Goal: Information Seeking & Learning: Find specific fact

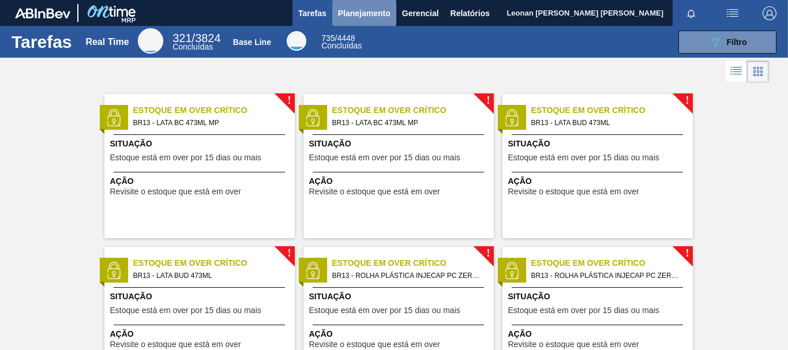
click at [351, 16] on span "Planejamento" at bounding box center [364, 13] width 52 height 14
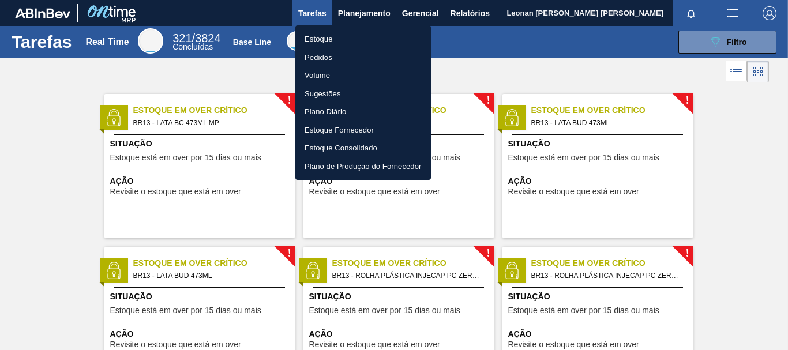
click at [326, 55] on li "Pedidos" at bounding box center [363, 57] width 136 height 18
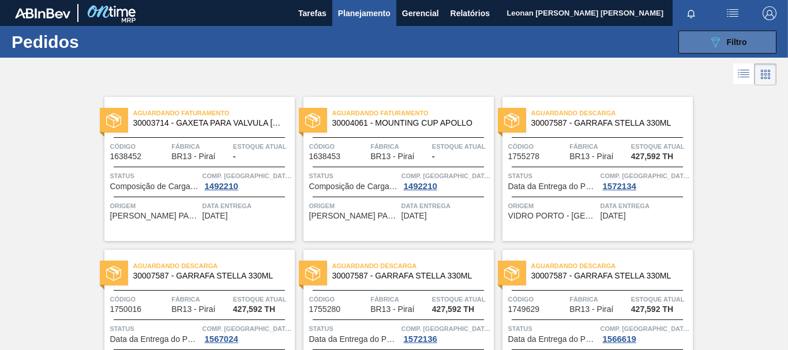
click at [713, 45] on icon at bounding box center [715, 42] width 9 height 10
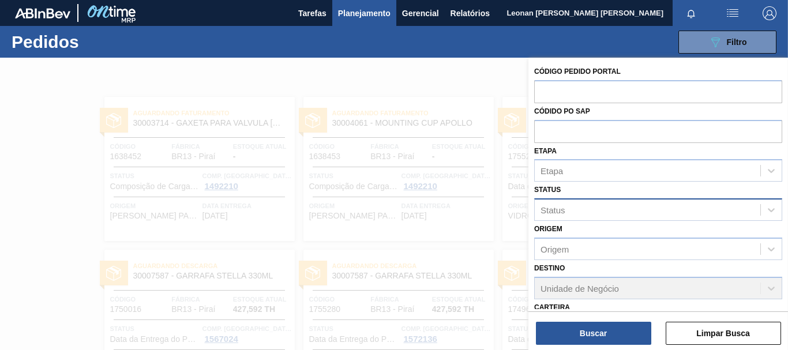
scroll to position [173, 0]
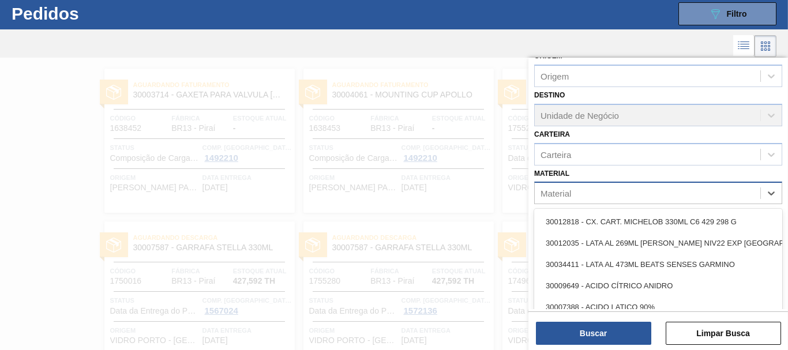
click at [605, 194] on div "Material" at bounding box center [647, 193] width 225 height 17
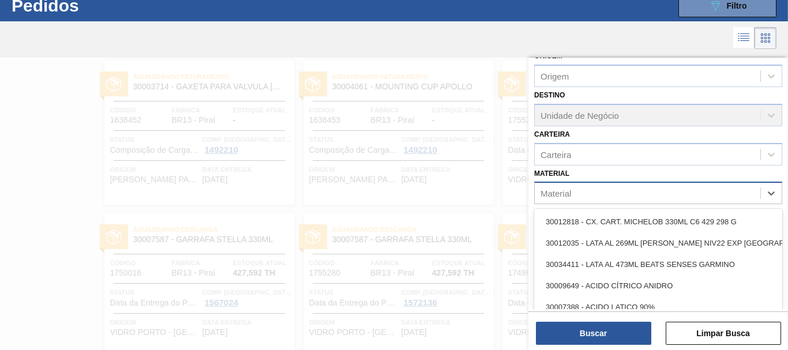
scroll to position [36, 0]
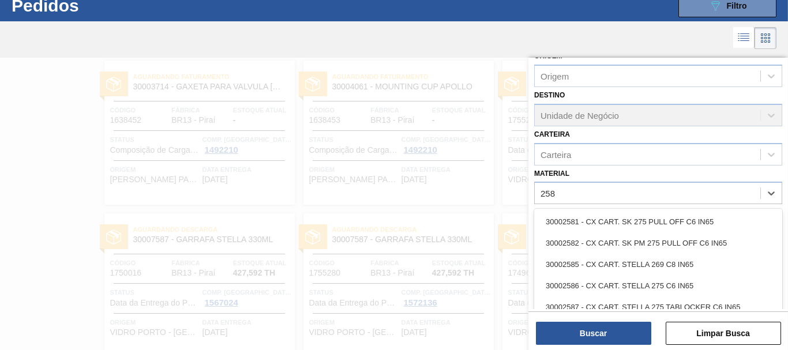
type input "2583"
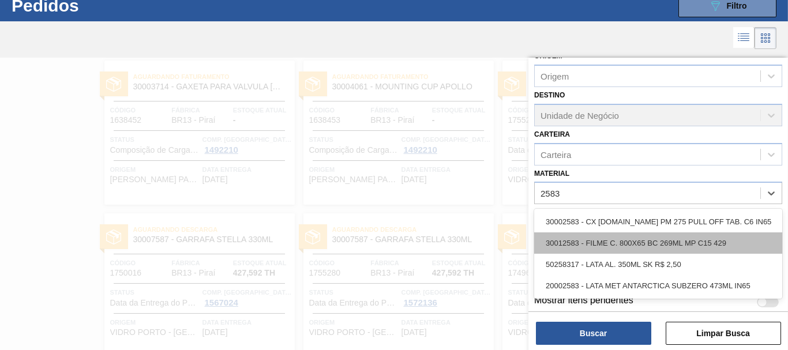
click at [688, 245] on div "30012583 - FILME C. 800X65 BC 269ML MP C15 429" at bounding box center [658, 242] width 248 height 21
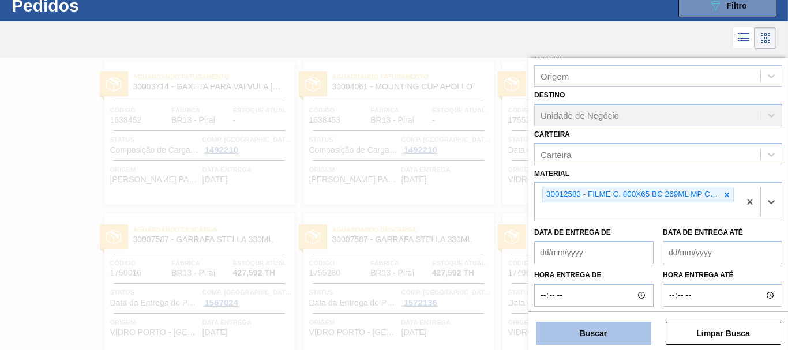
click at [629, 335] on button "Buscar" at bounding box center [593, 333] width 115 height 23
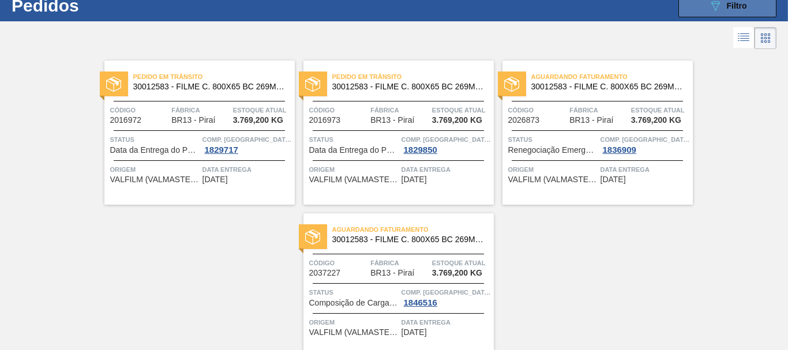
click at [722, 7] on div "089F7B8B-B2A5-4AFE-B5C0-19BA573D28AC Filtro" at bounding box center [727, 6] width 39 height 14
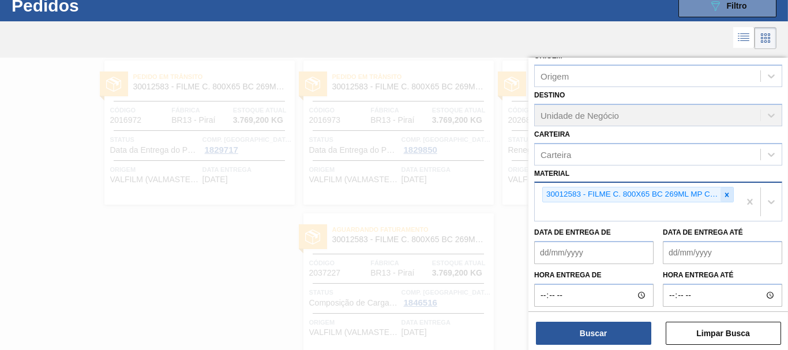
click at [724, 195] on icon at bounding box center [727, 195] width 8 height 8
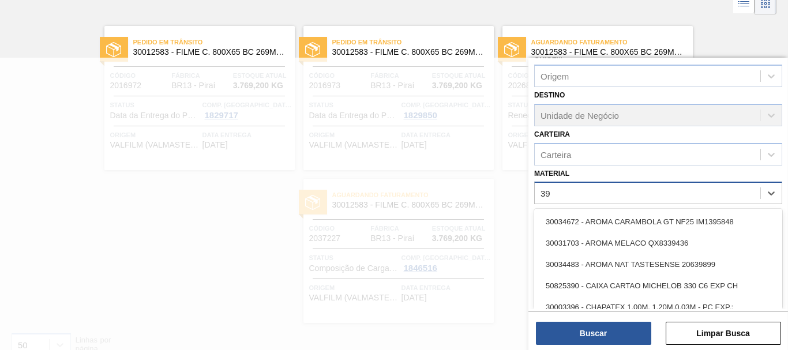
scroll to position [73, 0]
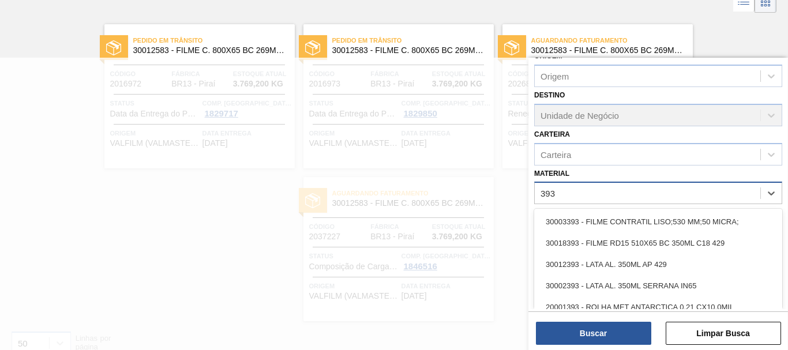
type input "3934"
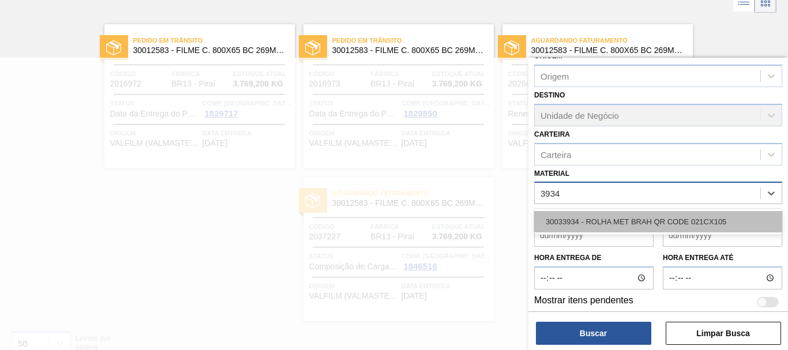
click at [709, 219] on div "30033934 - ROLHA MET BRAH QR CODE 021CX105" at bounding box center [658, 221] width 248 height 21
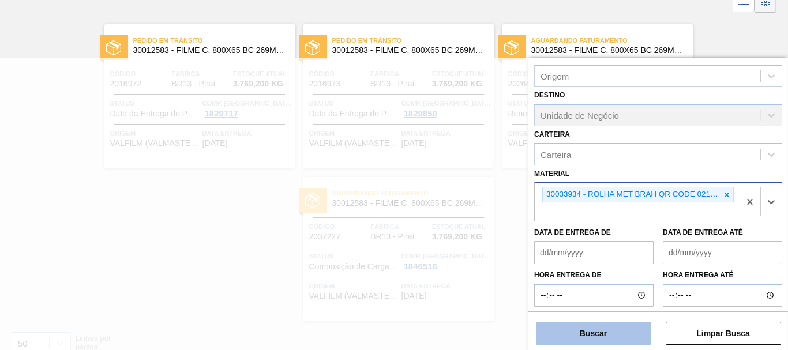
click at [606, 329] on button "Buscar" at bounding box center [593, 333] width 115 height 23
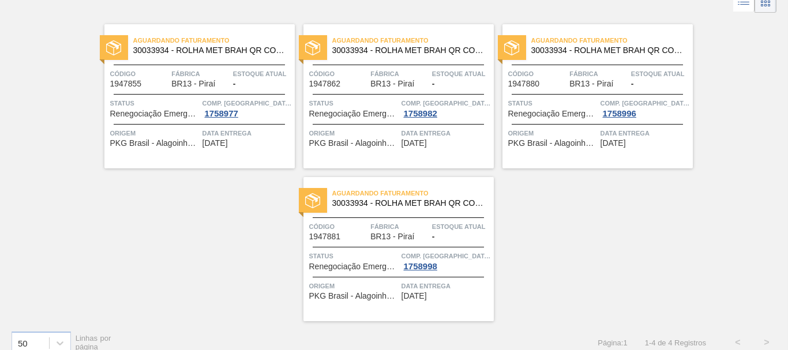
scroll to position [0, 0]
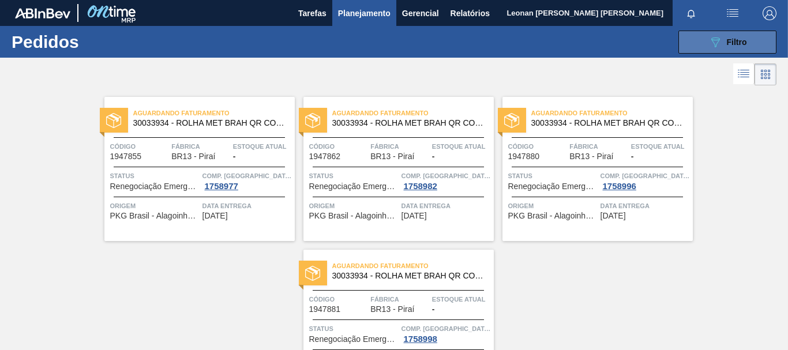
click at [718, 40] on icon "089F7B8B-B2A5-4AFE-B5C0-19BA573D28AC" at bounding box center [715, 42] width 14 height 14
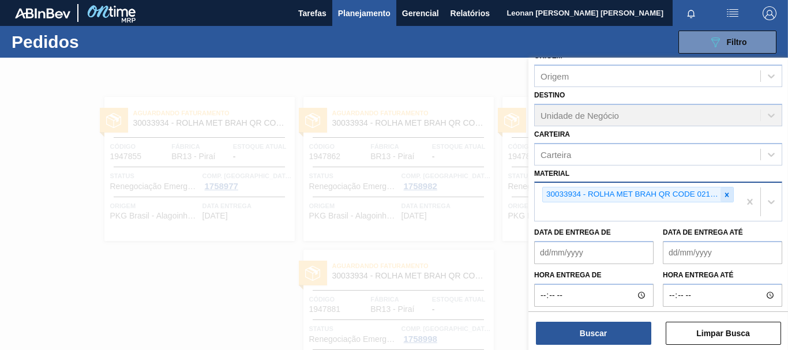
click at [725, 195] on icon at bounding box center [727, 195] width 4 height 4
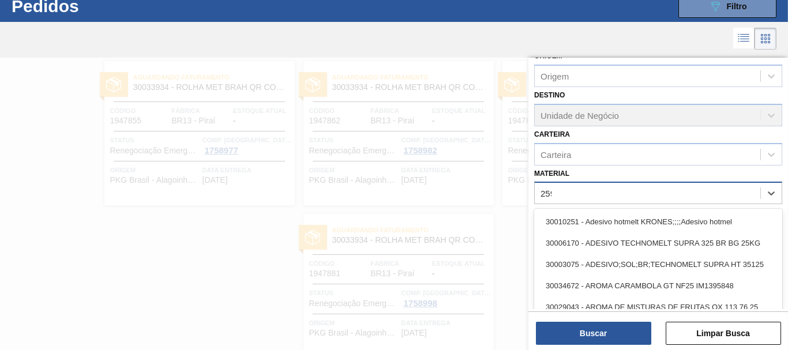
scroll to position [36, 0]
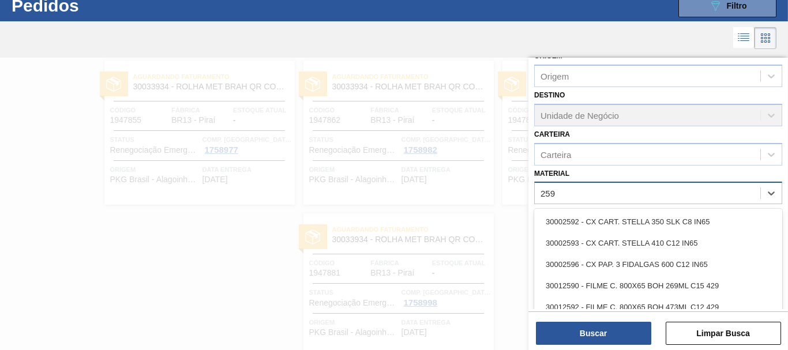
type input "2598"
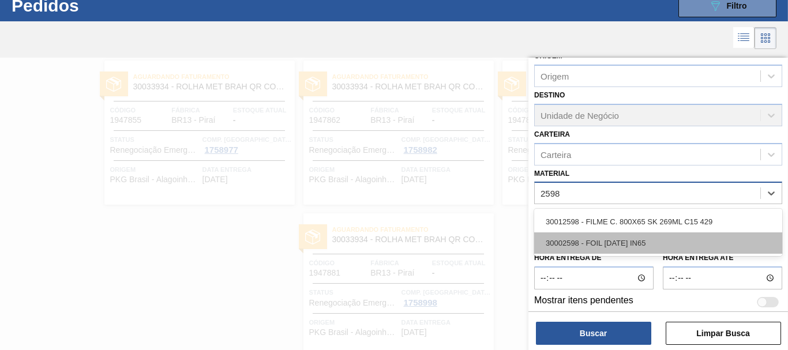
click at [663, 240] on div "30002598 - FOIL [DATE] IN65" at bounding box center [658, 242] width 248 height 21
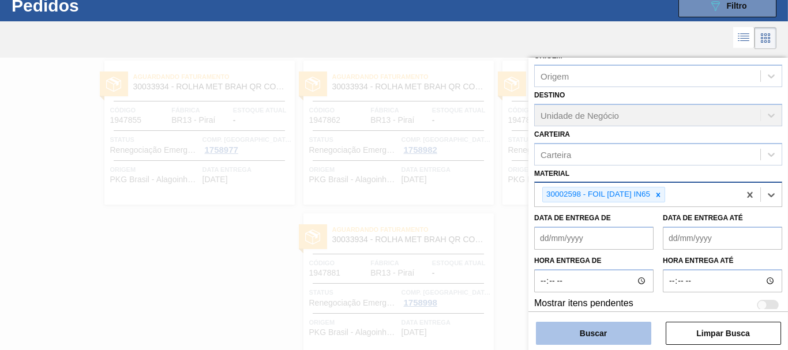
click at [589, 340] on button "Buscar" at bounding box center [593, 333] width 115 height 23
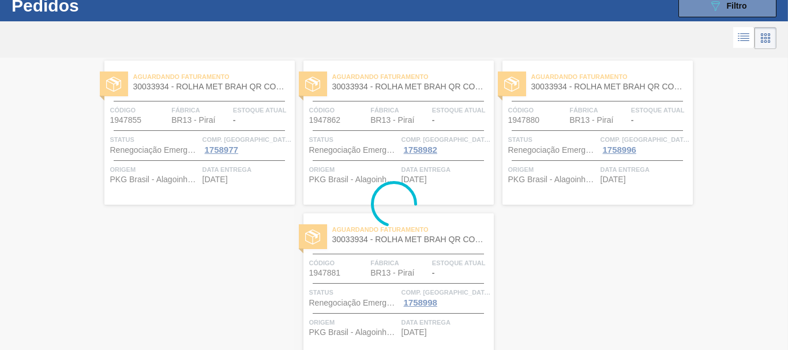
scroll to position [0, 0]
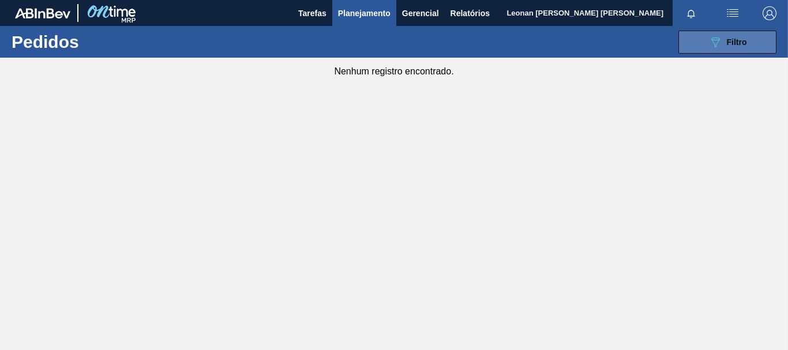
click at [691, 46] on button "089F7B8B-B2A5-4AFE-B5C0-19BA573D28AC Filtro" at bounding box center [727, 42] width 98 height 23
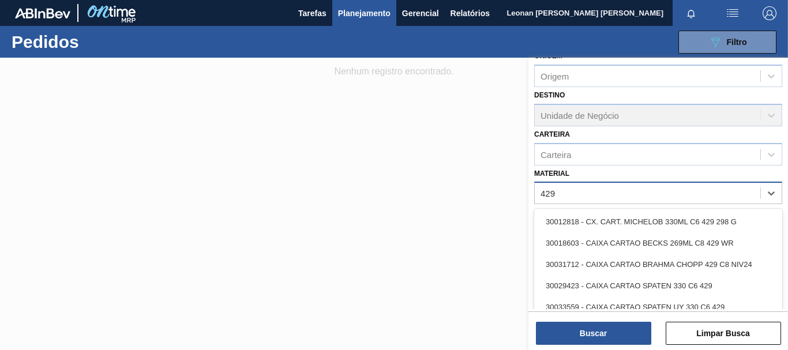
type input "4297"
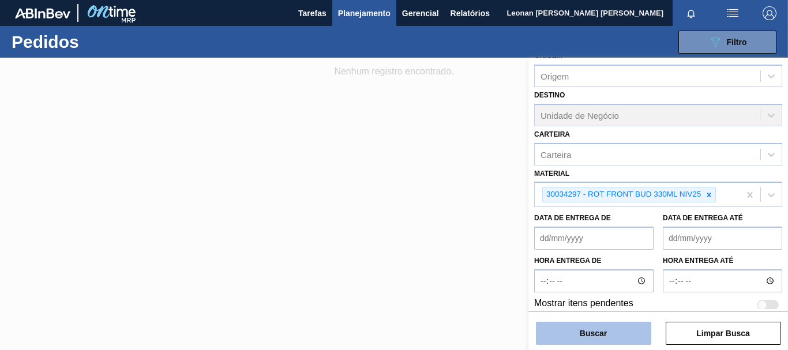
click at [621, 333] on button "Buscar" at bounding box center [593, 333] width 115 height 23
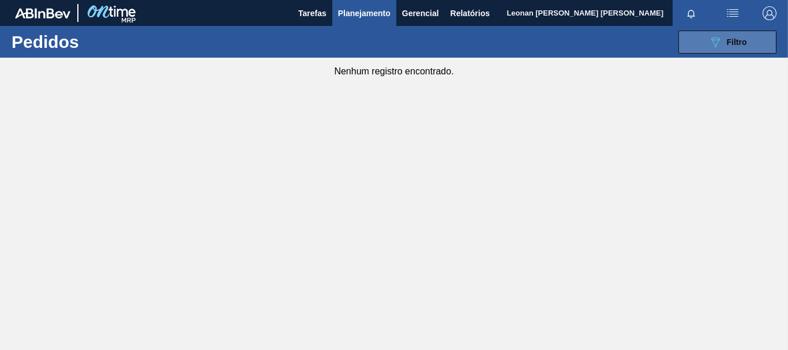
click at [719, 33] on button "089F7B8B-B2A5-4AFE-B5C0-19BA573D28AC Filtro" at bounding box center [727, 42] width 98 height 23
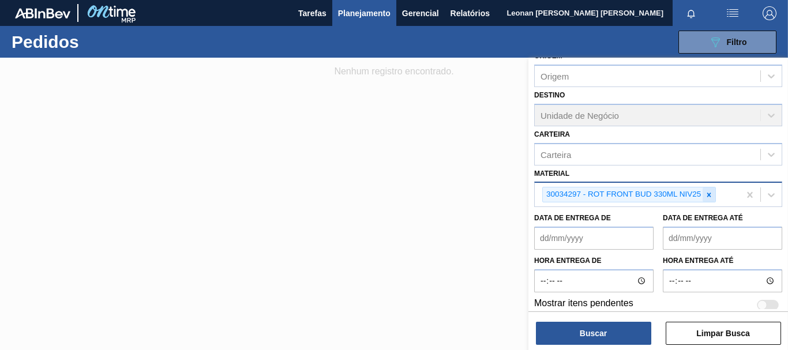
click at [711, 197] on icon at bounding box center [709, 195] width 8 height 8
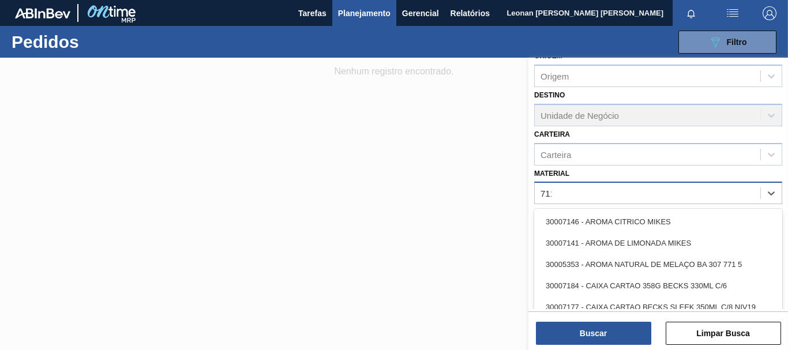
type input "7114"
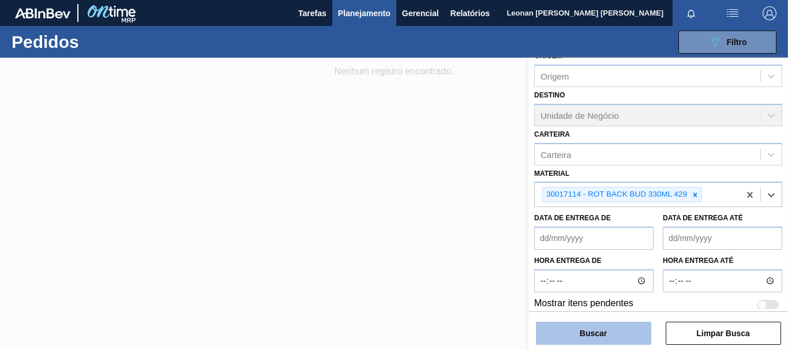
click at [600, 341] on button "Buscar" at bounding box center [593, 333] width 115 height 23
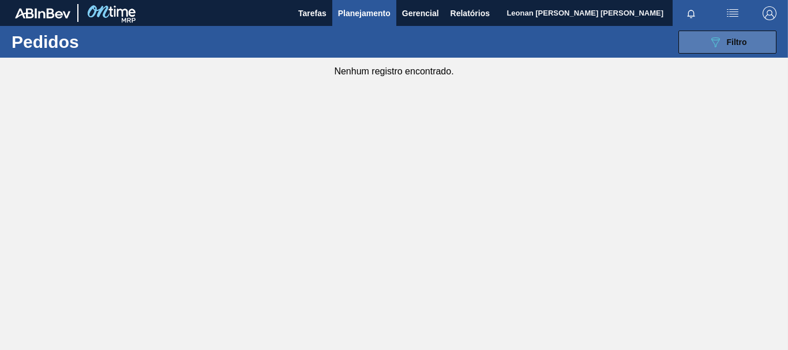
drag, startPoint x: 740, startPoint y: 36, endPoint x: 730, endPoint y: 47, distance: 15.1
click at [739, 37] on div "089F7B8B-B2A5-4AFE-B5C0-19BA573D28AC Filtro" at bounding box center [727, 42] width 39 height 14
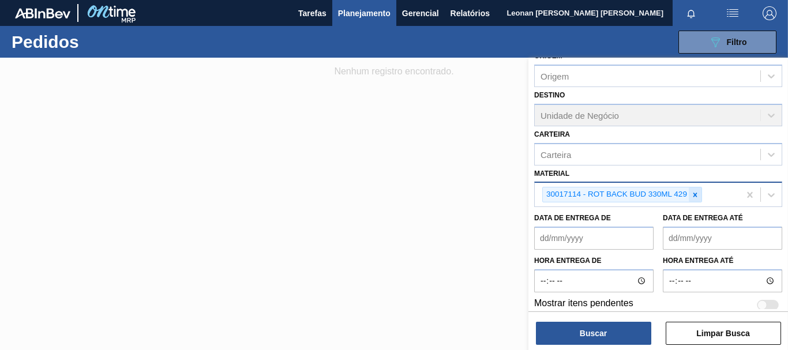
click at [693, 195] on icon at bounding box center [695, 195] width 8 height 8
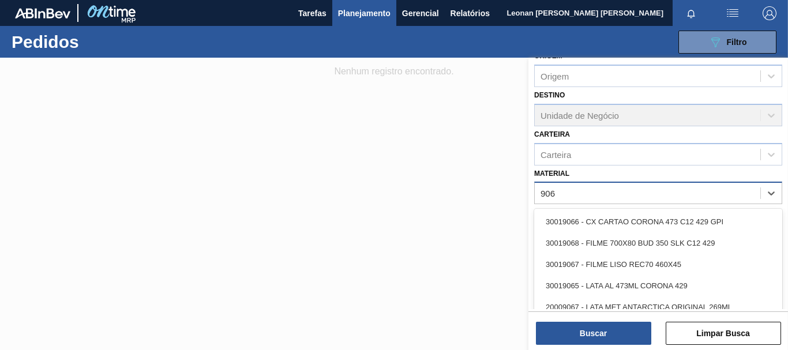
type input "9068"
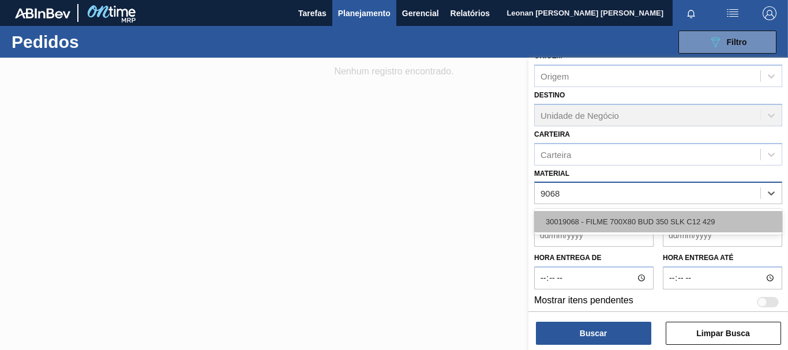
click at [700, 225] on div "30019068 - FILME 700X80 BUD 350 SLK C12 429" at bounding box center [658, 221] width 248 height 21
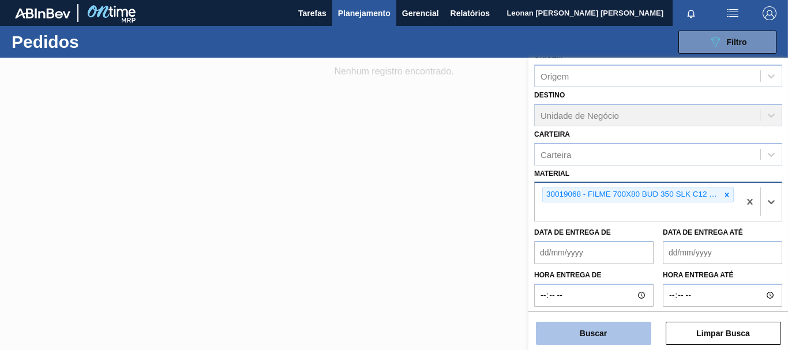
click at [621, 337] on button "Buscar" at bounding box center [593, 333] width 115 height 23
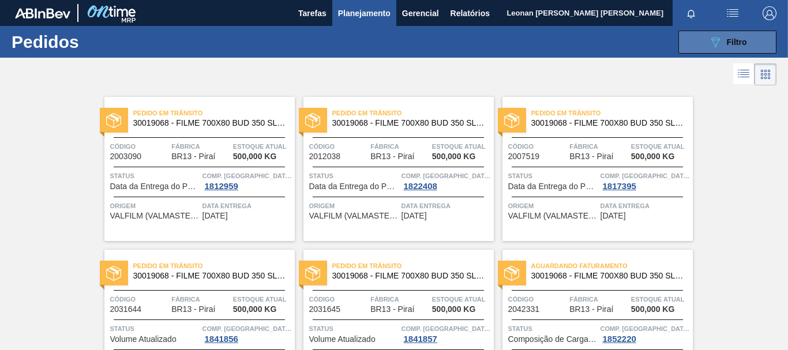
click at [688, 33] on button "089F7B8B-B2A5-4AFE-B5C0-19BA573D28AC Filtro" at bounding box center [727, 42] width 98 height 23
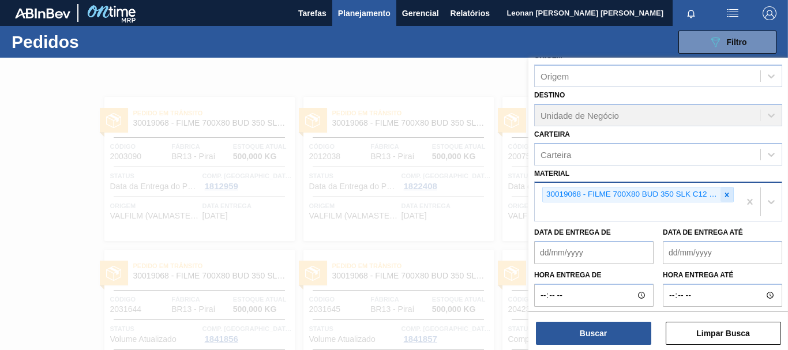
click at [729, 195] on div at bounding box center [726, 194] width 13 height 14
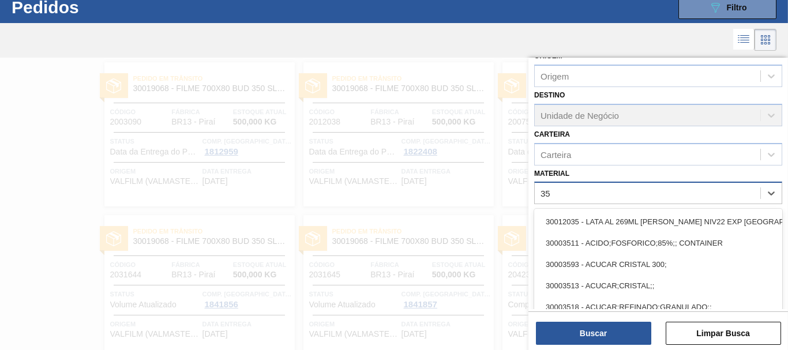
scroll to position [36, 0]
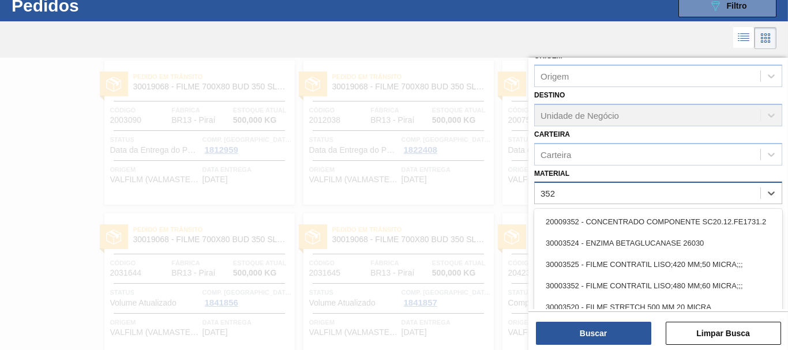
type input "3525"
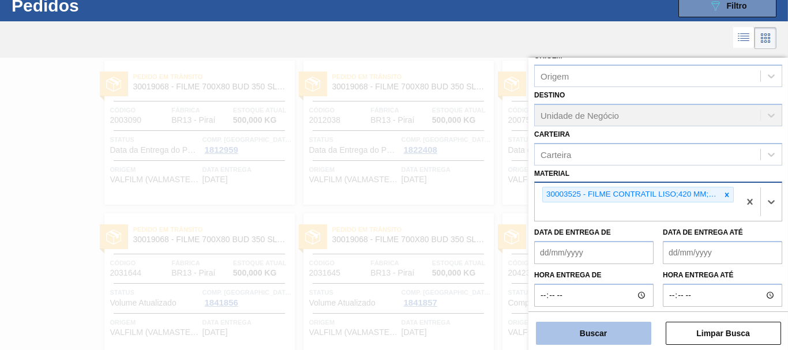
click at [560, 337] on button "Buscar" at bounding box center [593, 333] width 115 height 23
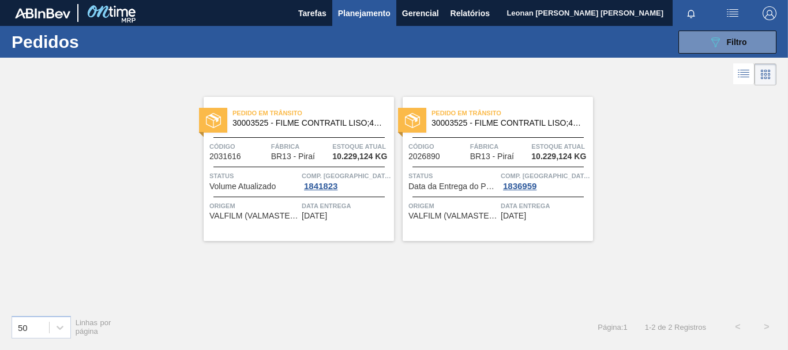
scroll to position [0, 0]
click at [696, 47] on button "089F7B8B-B2A5-4AFE-B5C0-19BA573D28AC Filtro" at bounding box center [727, 42] width 98 height 23
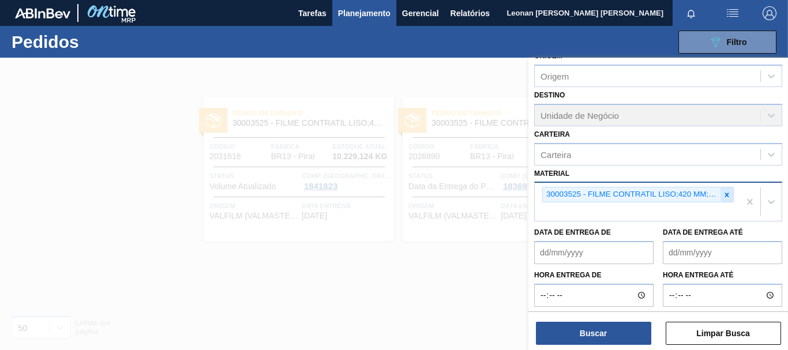
click at [727, 195] on icon at bounding box center [727, 195] width 8 height 8
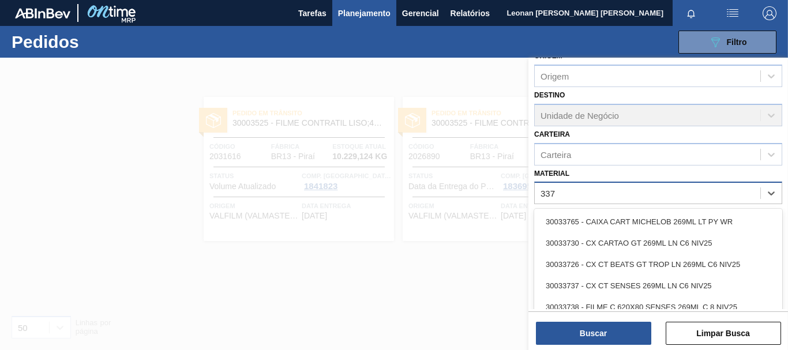
type input "3371"
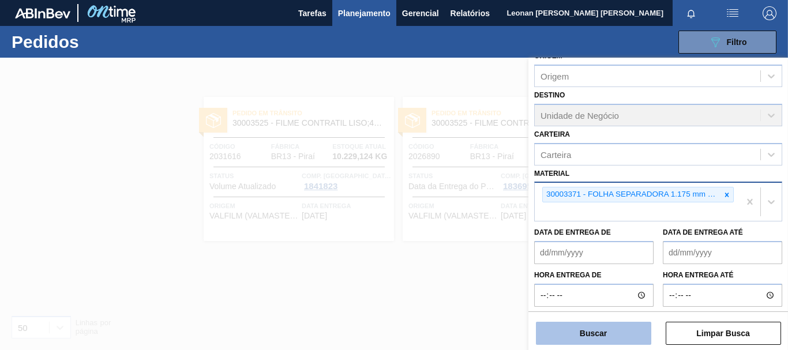
click at [568, 341] on button "Buscar" at bounding box center [593, 333] width 115 height 23
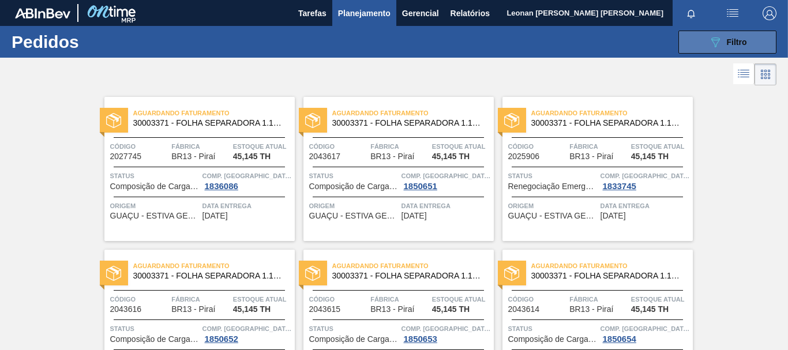
click at [731, 42] on span "Filtro" at bounding box center [737, 41] width 20 height 9
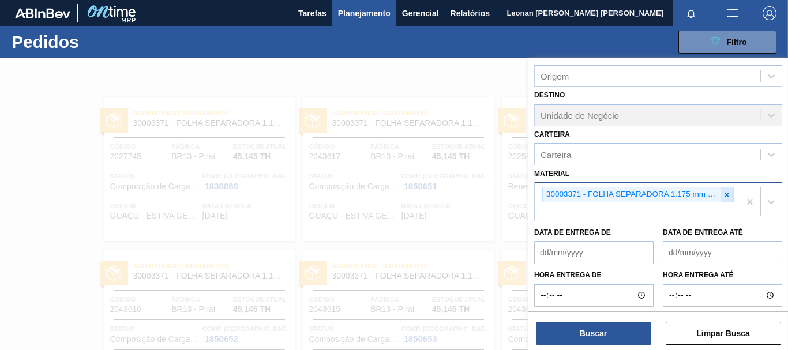
click at [726, 192] on icon at bounding box center [727, 195] width 8 height 8
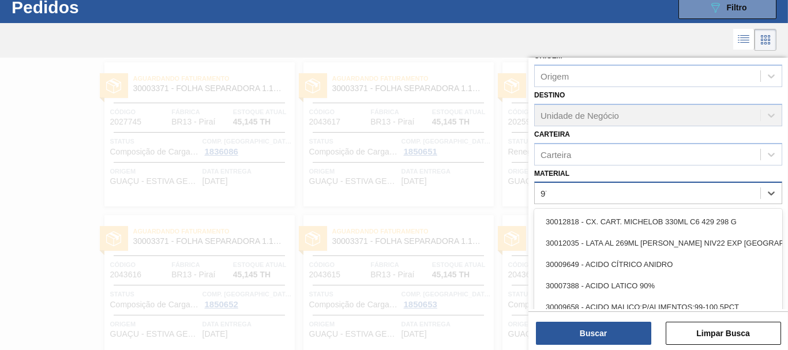
scroll to position [36, 0]
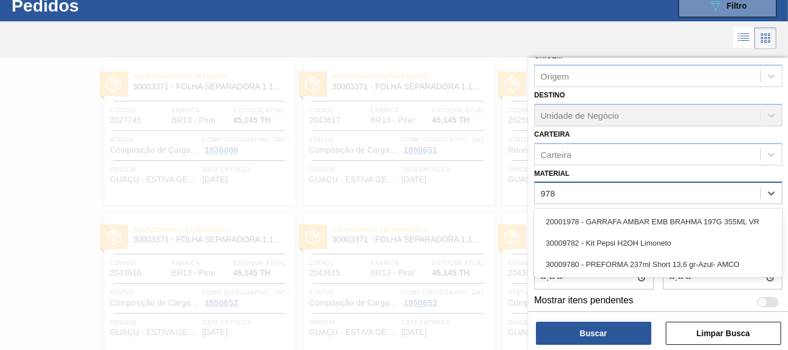
type input "9782"
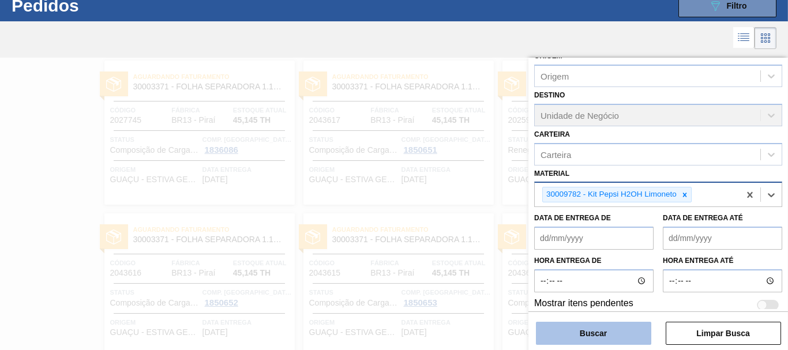
click at [618, 339] on button "Buscar" at bounding box center [593, 333] width 115 height 23
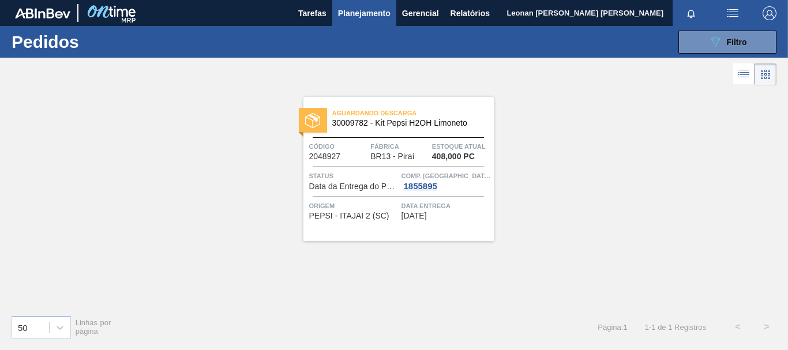
scroll to position [0, 0]
click at [715, 47] on icon "089F7B8B-B2A5-4AFE-B5C0-19BA573D28AC" at bounding box center [715, 42] width 14 height 14
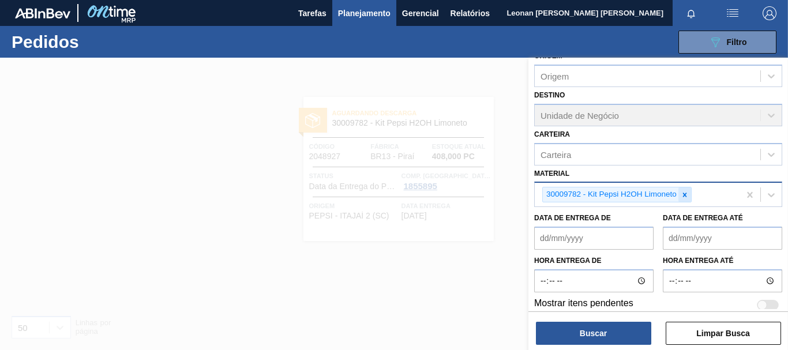
click at [690, 196] on div at bounding box center [684, 194] width 13 height 14
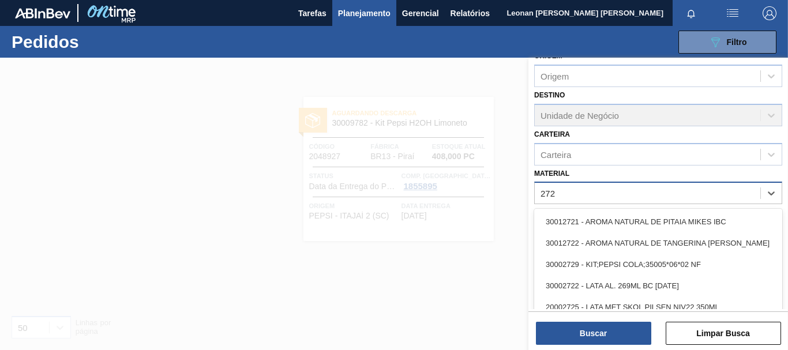
type input "2729"
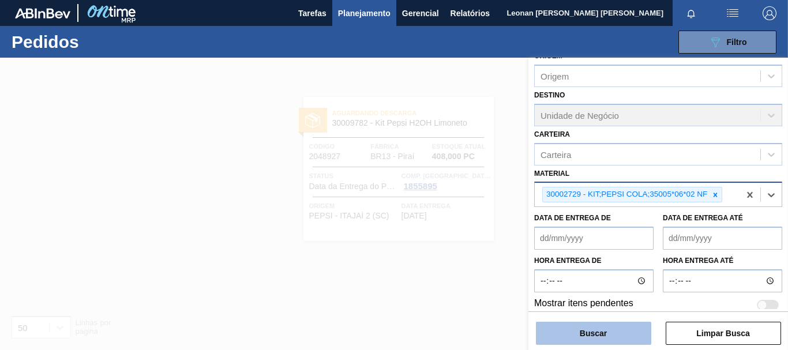
click at [619, 330] on button "Buscar" at bounding box center [593, 333] width 115 height 23
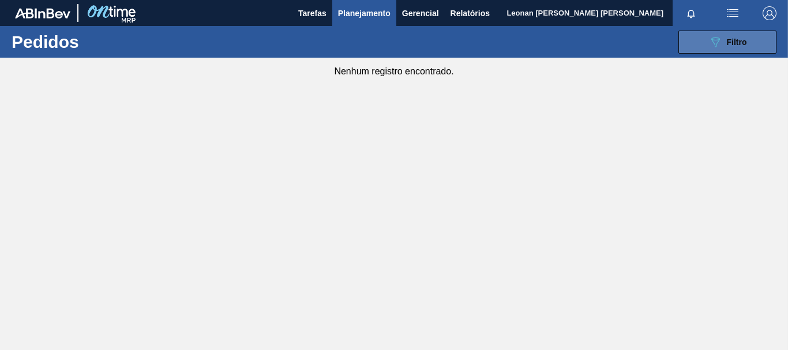
click at [712, 42] on icon "089F7B8B-B2A5-4AFE-B5C0-19BA573D28AC" at bounding box center [715, 42] width 14 height 14
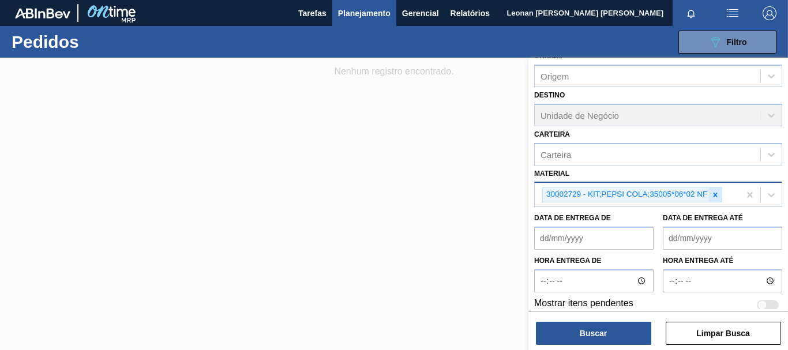
click at [718, 195] on icon at bounding box center [715, 195] width 8 height 8
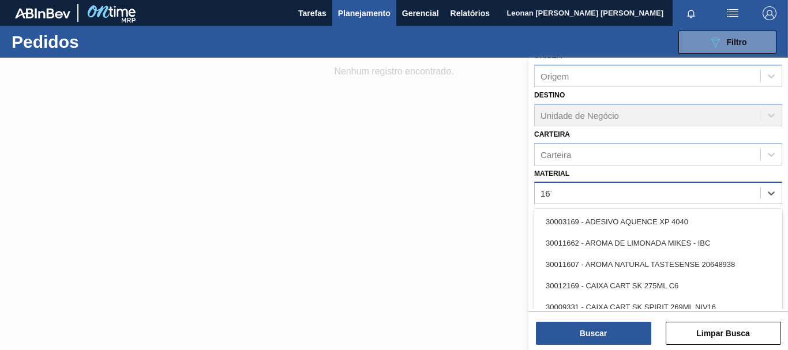
type input "1670"
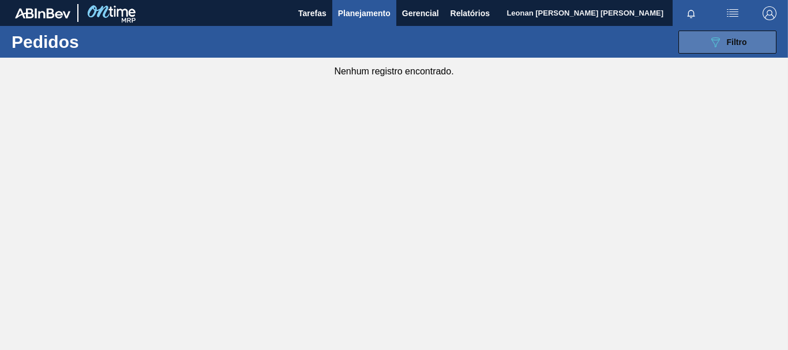
click at [709, 39] on icon "089F7B8B-B2A5-4AFE-B5C0-19BA573D28AC" at bounding box center [715, 42] width 14 height 14
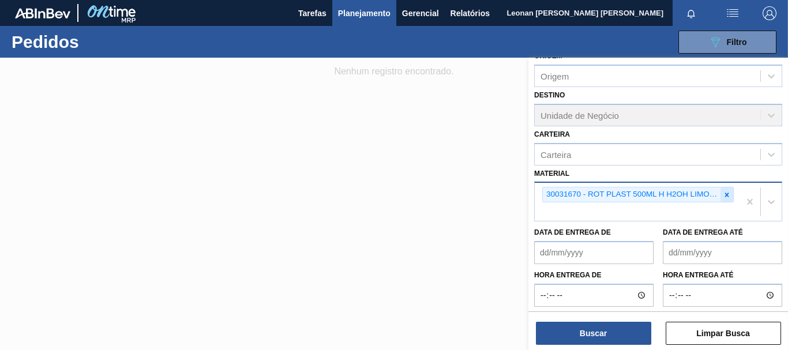
click at [727, 194] on icon at bounding box center [727, 195] width 8 height 8
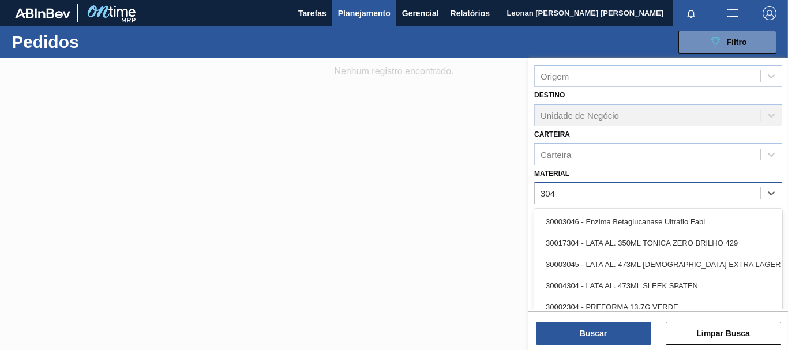
type input "3048"
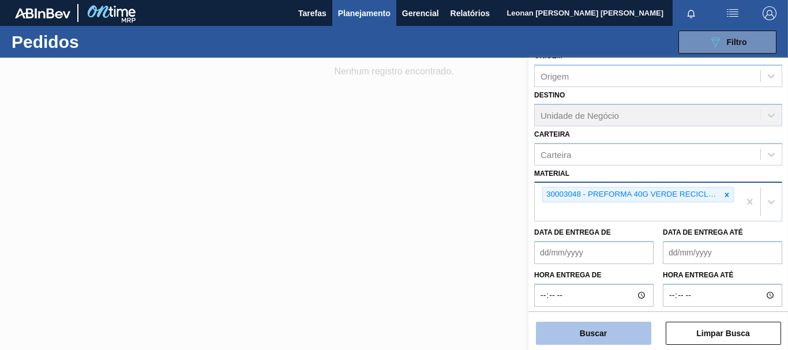
click at [637, 334] on button "Buscar" at bounding box center [593, 333] width 115 height 23
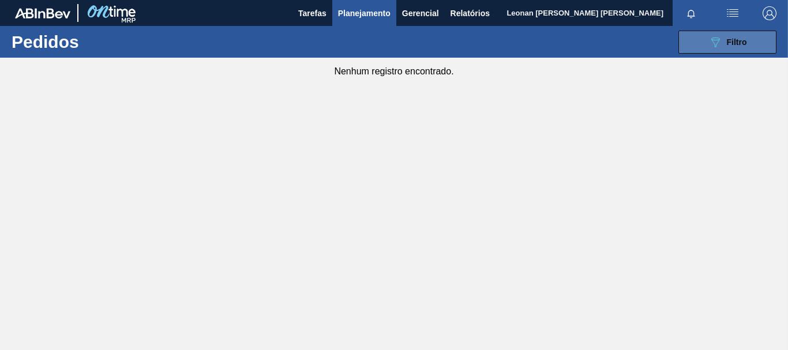
click at [694, 42] on button "089F7B8B-B2A5-4AFE-B5C0-19BA573D28AC Filtro" at bounding box center [727, 42] width 98 height 23
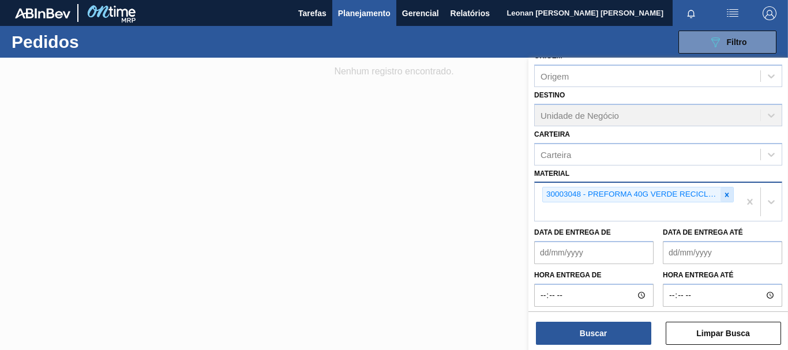
click at [729, 198] on div at bounding box center [726, 194] width 13 height 14
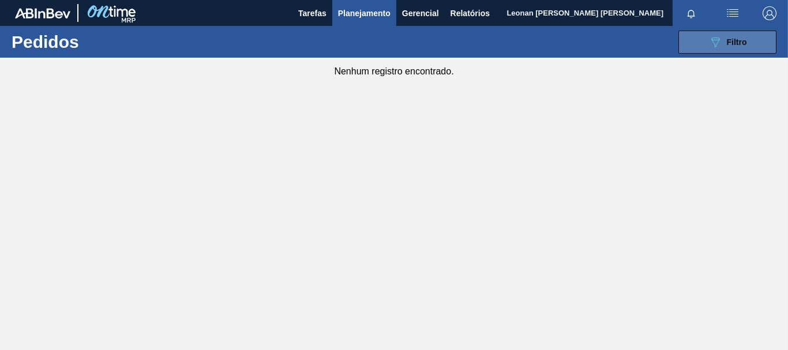
click at [739, 39] on span "Filtro" at bounding box center [737, 41] width 20 height 9
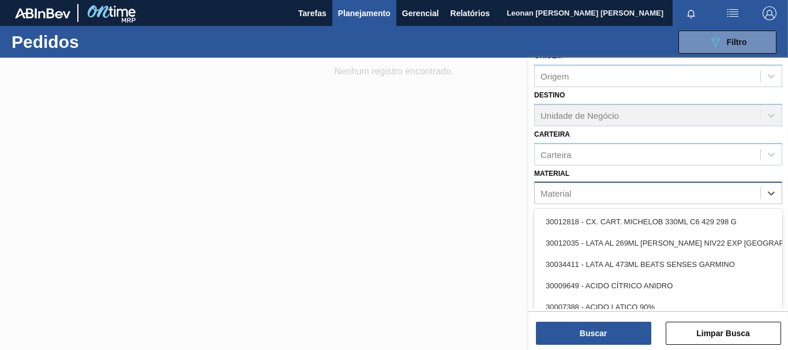
click at [695, 196] on div "Material" at bounding box center [647, 193] width 225 height 17
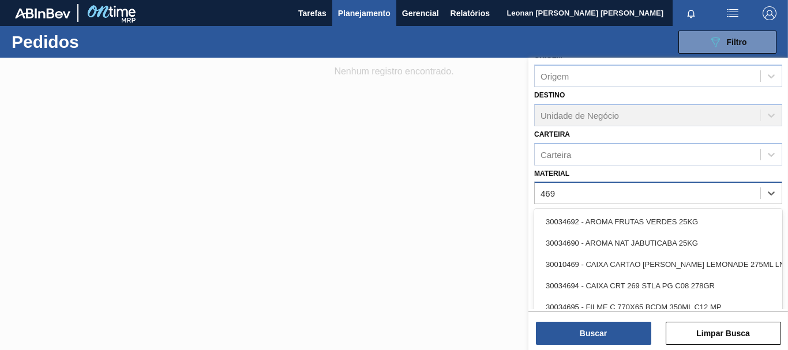
type input "4694"
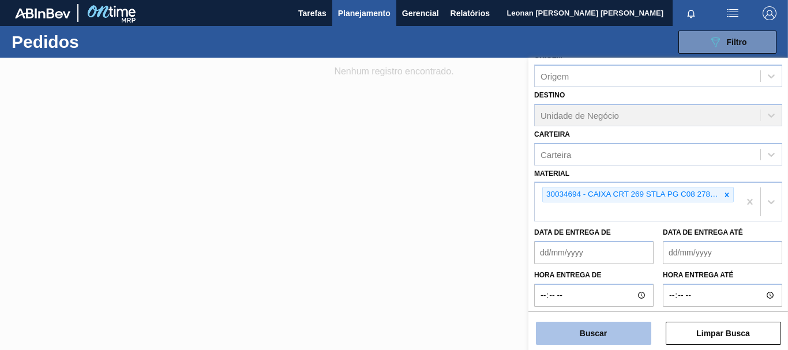
click at [637, 334] on button "Buscar" at bounding box center [593, 333] width 115 height 23
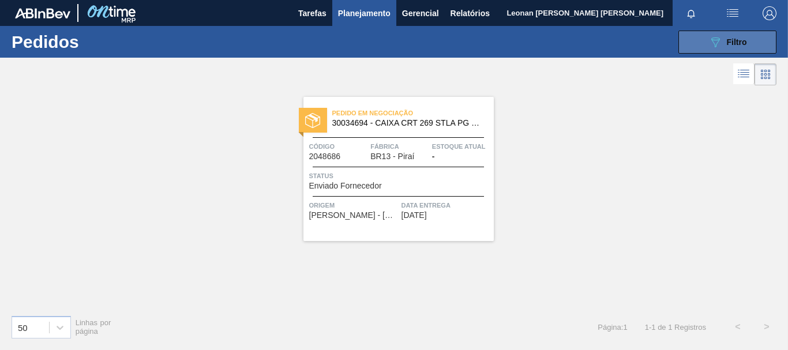
click at [730, 45] on span "Filtro" at bounding box center [737, 41] width 20 height 9
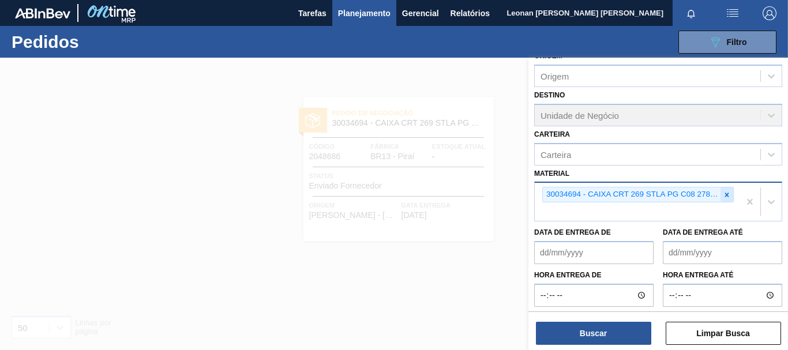
click at [724, 198] on icon at bounding box center [727, 195] width 8 height 8
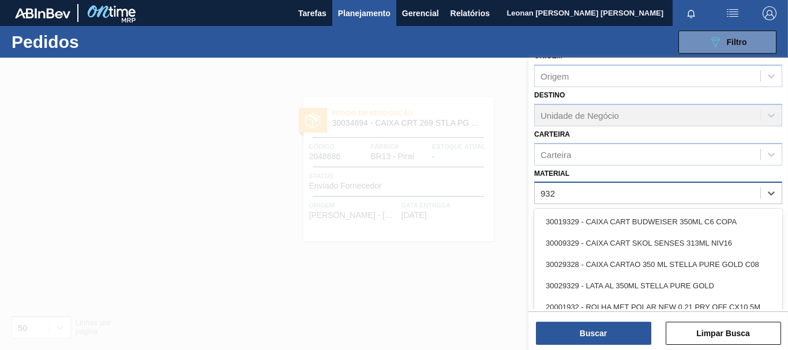
type input "9328"
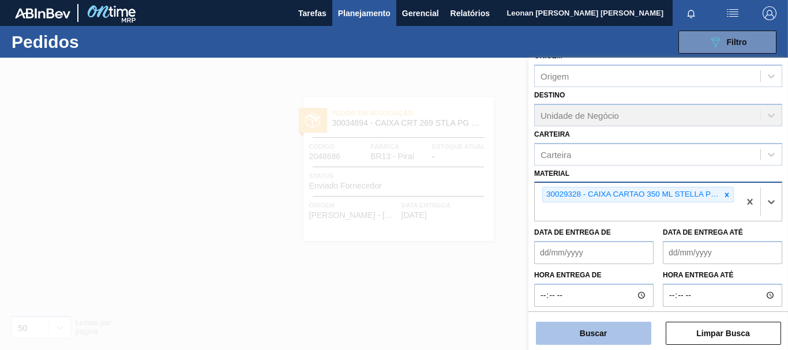
click at [593, 339] on button "Buscar" at bounding box center [593, 333] width 115 height 23
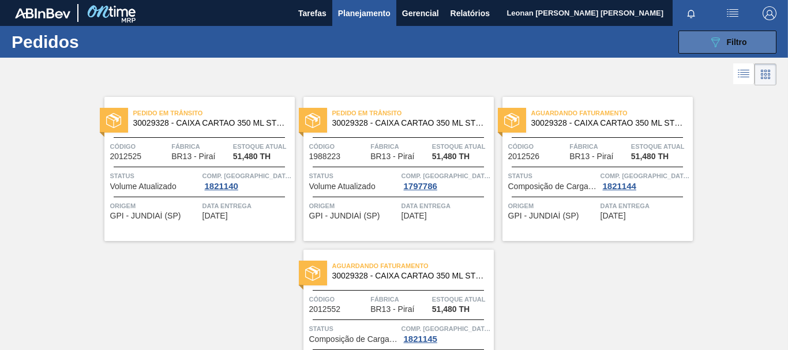
click at [749, 43] on button "089F7B8B-B2A5-4AFE-B5C0-19BA573D28AC Filtro" at bounding box center [727, 42] width 98 height 23
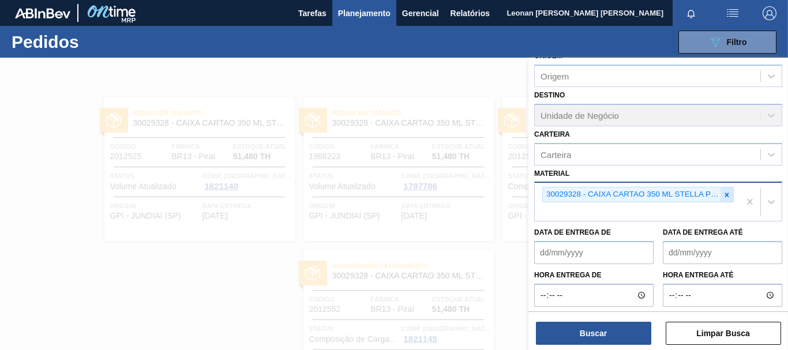
click at [725, 195] on icon at bounding box center [727, 195] width 4 height 4
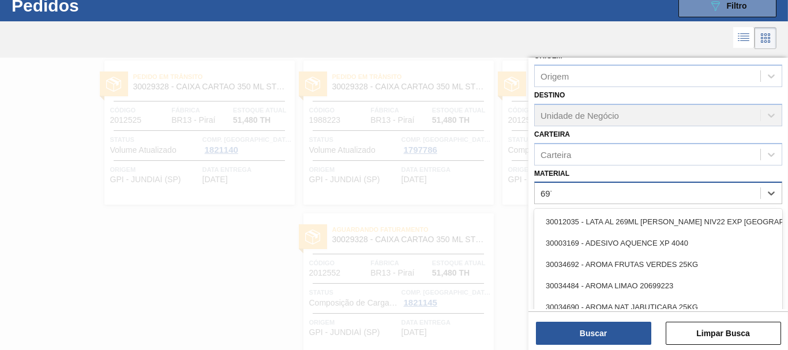
scroll to position [36, 0]
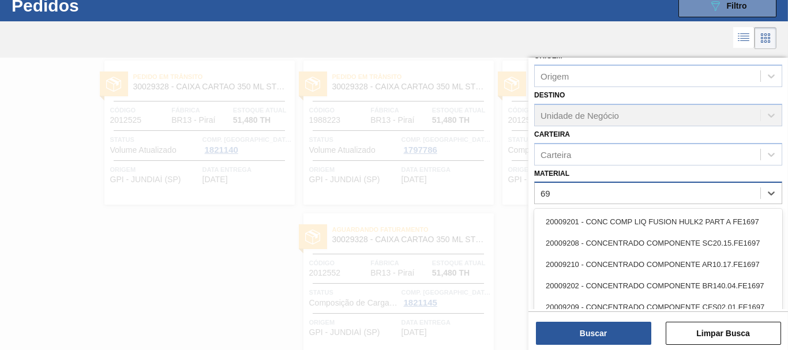
type input "6"
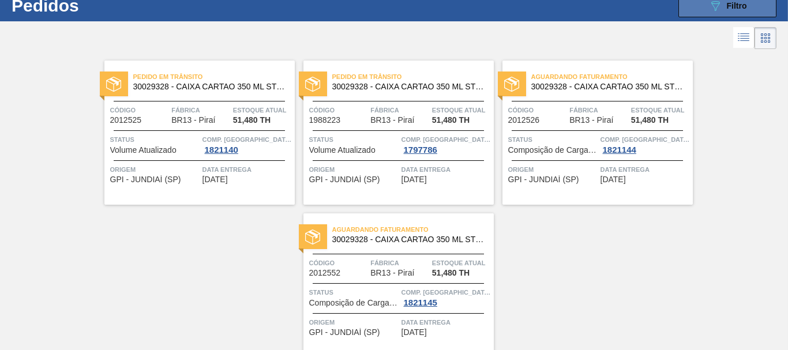
click at [748, 11] on button "089F7B8B-B2A5-4AFE-B5C0-19BA573D28AC Filtro" at bounding box center [727, 5] width 98 height 23
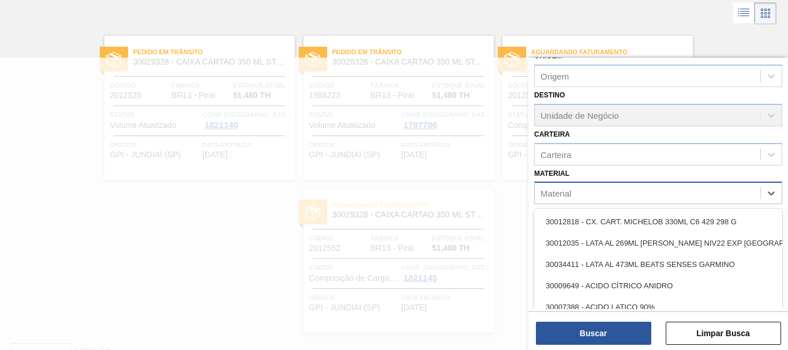
click at [601, 191] on div "Material" at bounding box center [647, 193] width 225 height 17
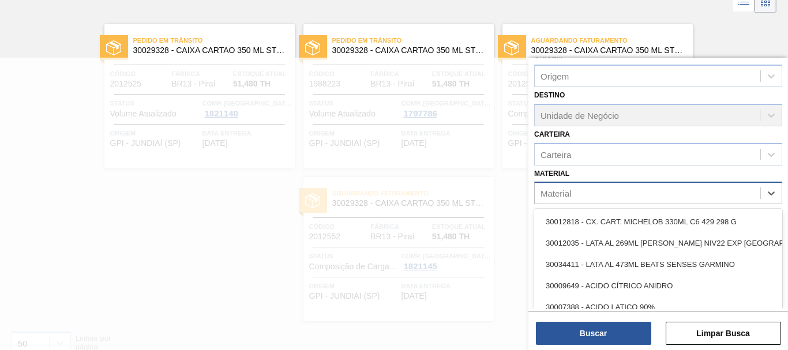
scroll to position [73, 0]
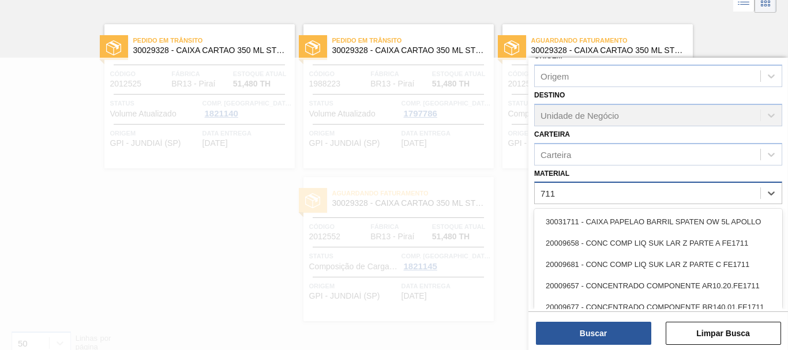
type input "7114"
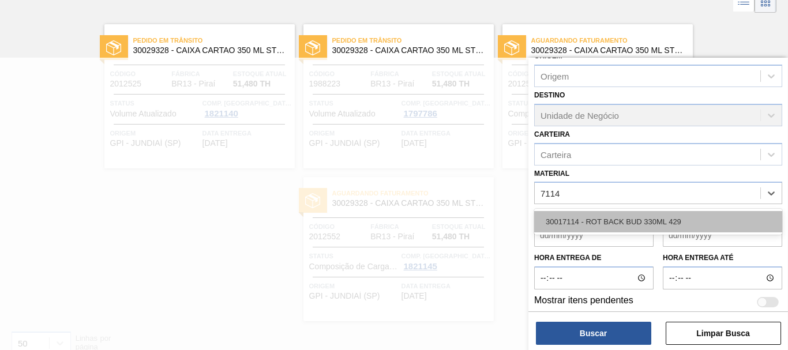
click at [623, 227] on div "30017114 - ROT BACK BUD 330ML 429" at bounding box center [658, 221] width 248 height 21
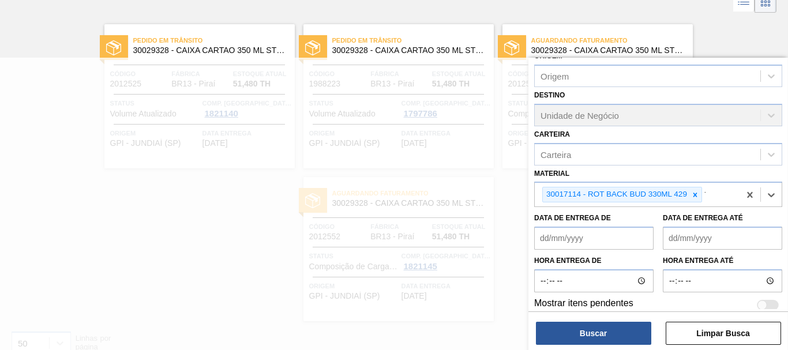
scroll to position [87, 0]
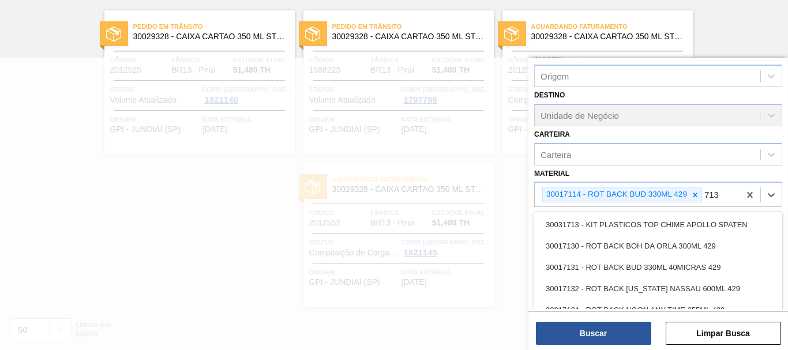
type input "7131"
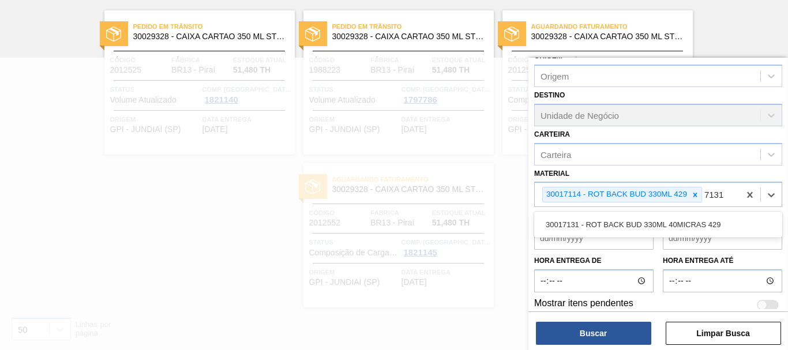
click at [623, 227] on div "30017131 - ROT BACK BUD 330ML 40MICRAS 429" at bounding box center [658, 224] width 248 height 21
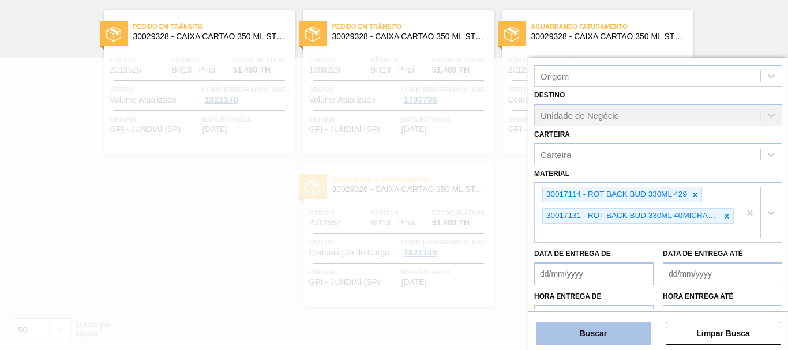
click at [608, 341] on button "Buscar" at bounding box center [593, 333] width 115 height 23
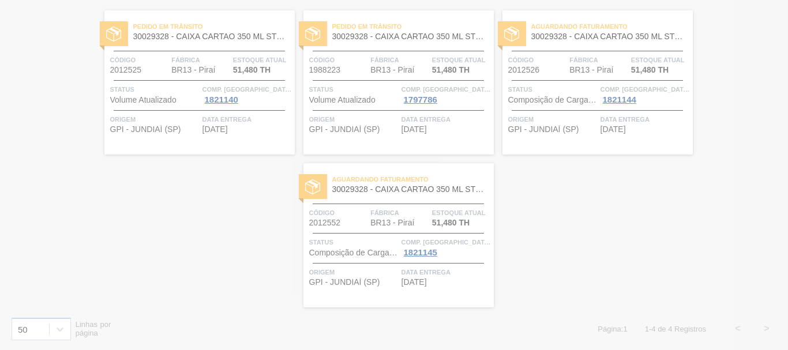
scroll to position [0, 0]
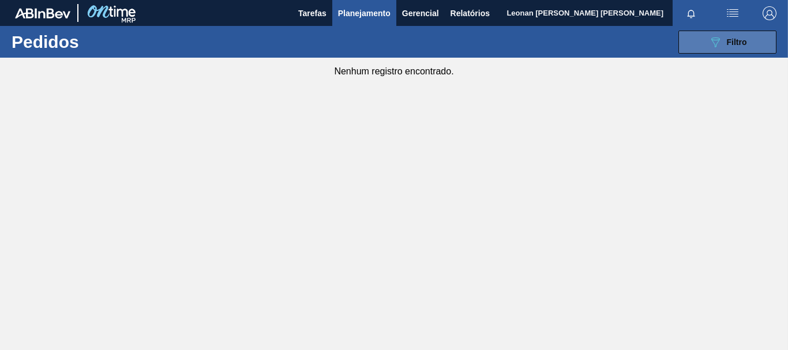
click at [724, 39] on div "089F7B8B-B2A5-4AFE-B5C0-19BA573D28AC Filtro" at bounding box center [727, 42] width 39 height 14
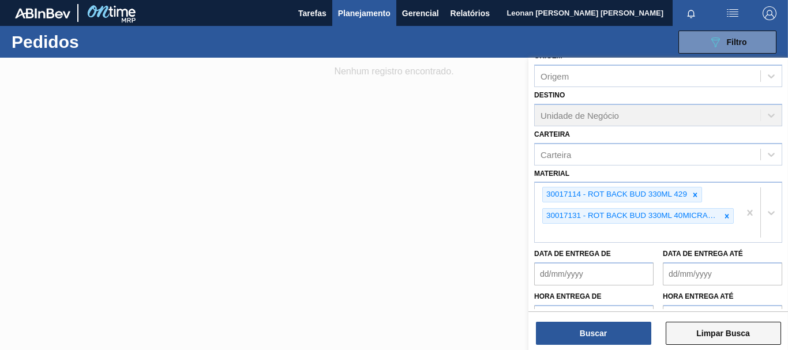
click at [737, 331] on button "Limpar Busca" at bounding box center [723, 333] width 115 height 23
